Goal: Transaction & Acquisition: Book appointment/travel/reservation

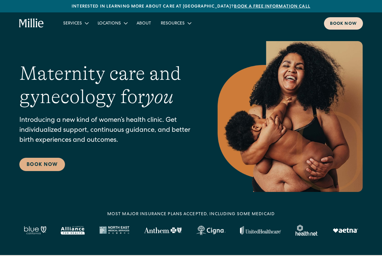
click at [350, 24] on div "Book now" at bounding box center [343, 24] width 27 height 6
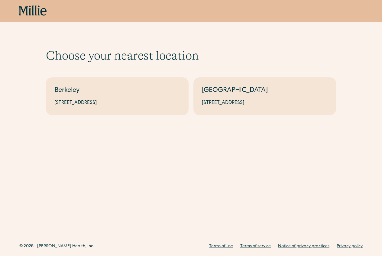
click at [351, 41] on div "Choose your nearest location Shows if there's no parameters Berkeley 2999 Regen…" at bounding box center [191, 72] width 382 height 144
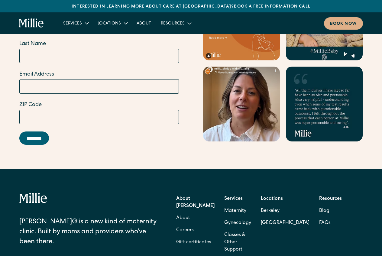
scroll to position [2422, 0]
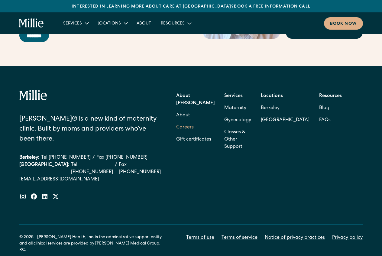
click at [194, 122] on link "Careers" at bounding box center [185, 128] width 18 height 12
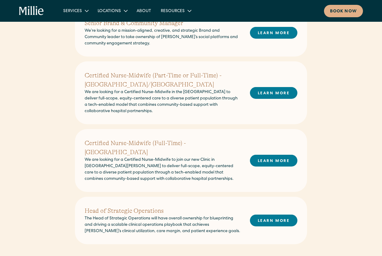
scroll to position [191, 0]
